Goal: Task Accomplishment & Management: Use online tool/utility

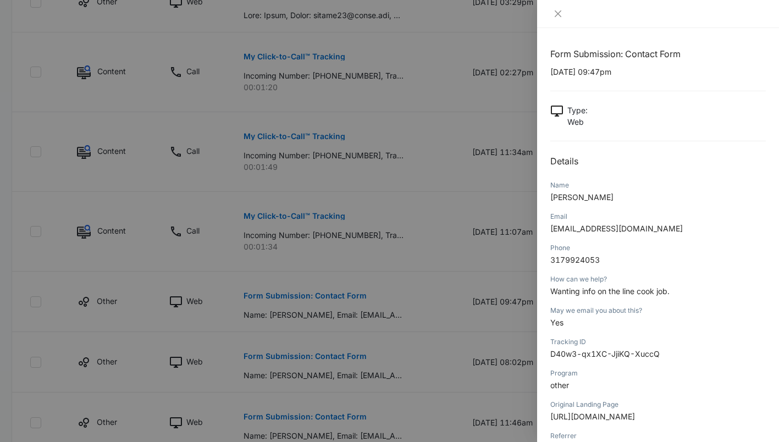
scroll to position [81, 0]
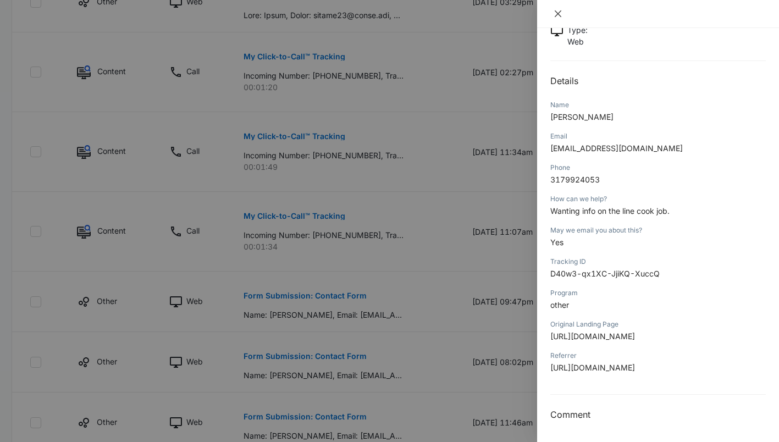
click at [554, 13] on icon "close" at bounding box center [558, 13] width 9 height 9
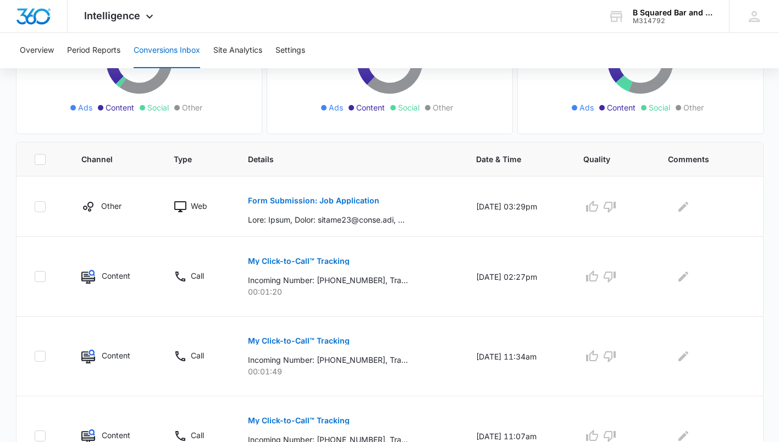
scroll to position [118, 0]
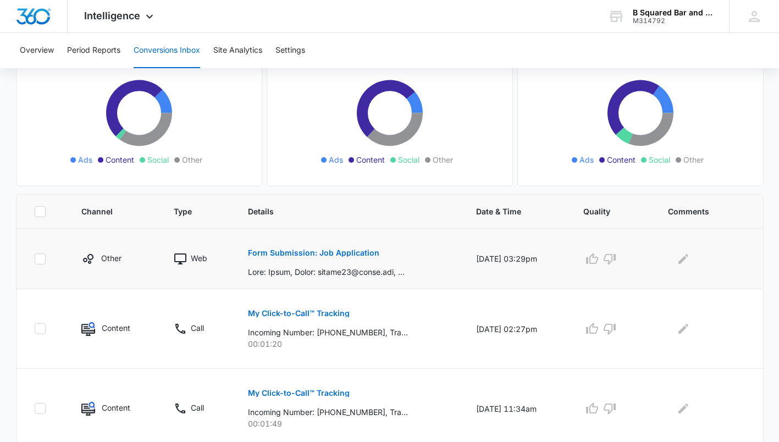
click at [352, 253] on p "Form Submission: Job Application" at bounding box center [313, 253] width 131 height 8
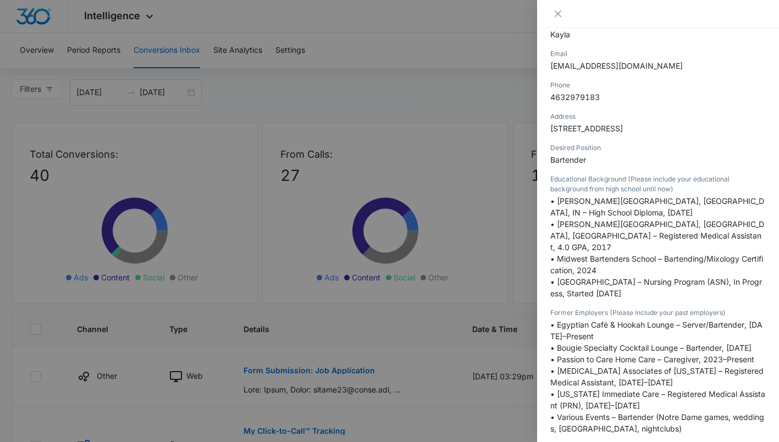
scroll to position [256, 0]
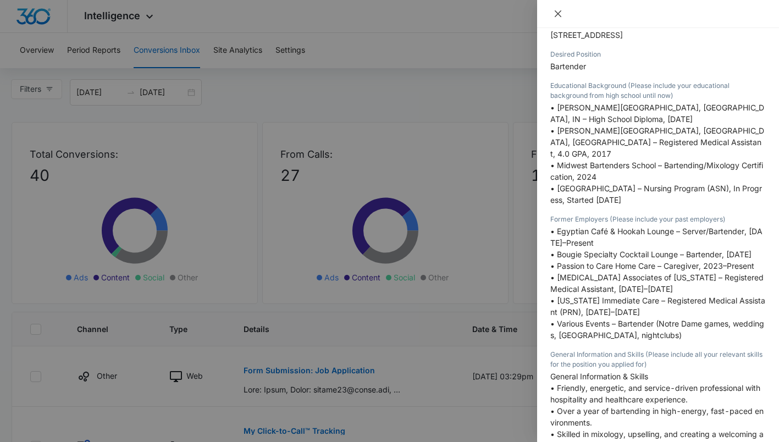
click at [560, 15] on icon "close" at bounding box center [558, 13] width 7 height 7
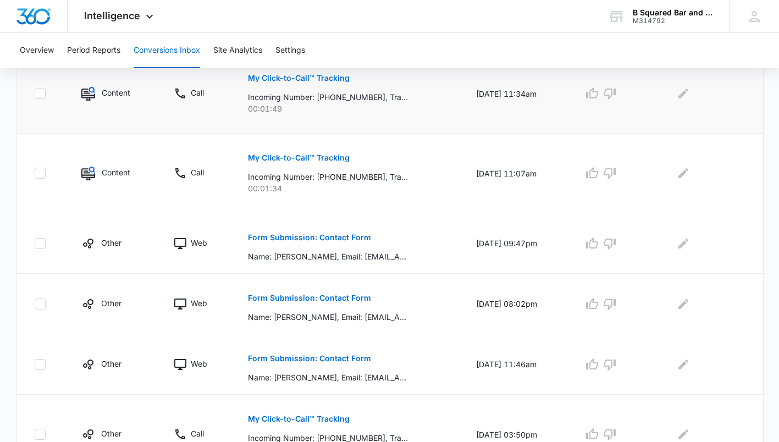
scroll to position [513, 0]
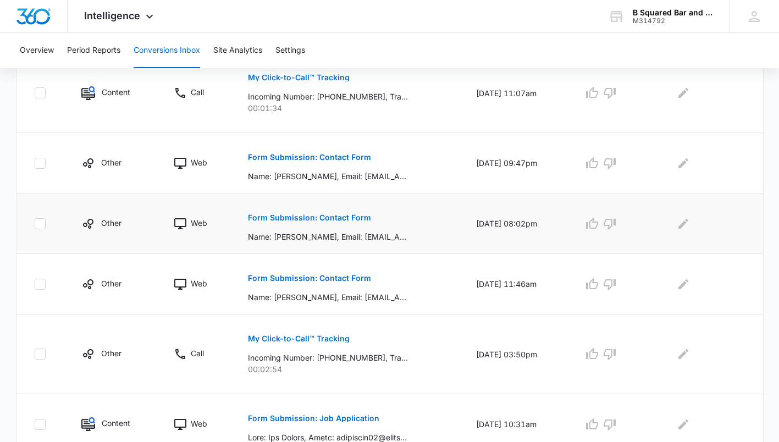
click at [347, 218] on p "Form Submission: Contact Form" at bounding box center [309, 218] width 123 height 8
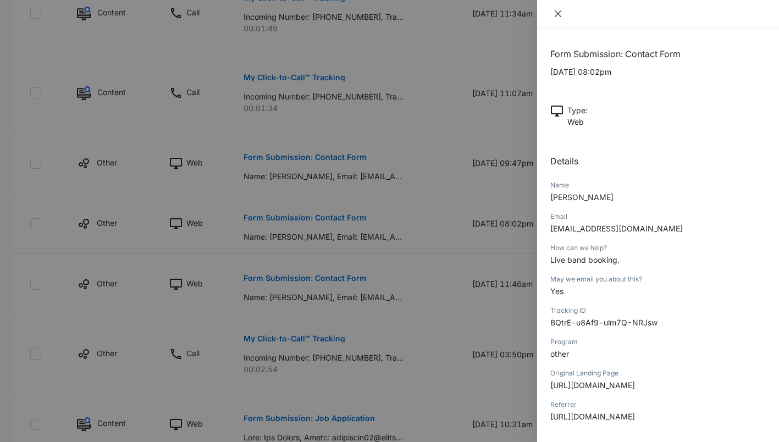
click at [556, 15] on icon "close" at bounding box center [558, 13] width 7 height 7
